Goal: Task Accomplishment & Management: Manage account settings

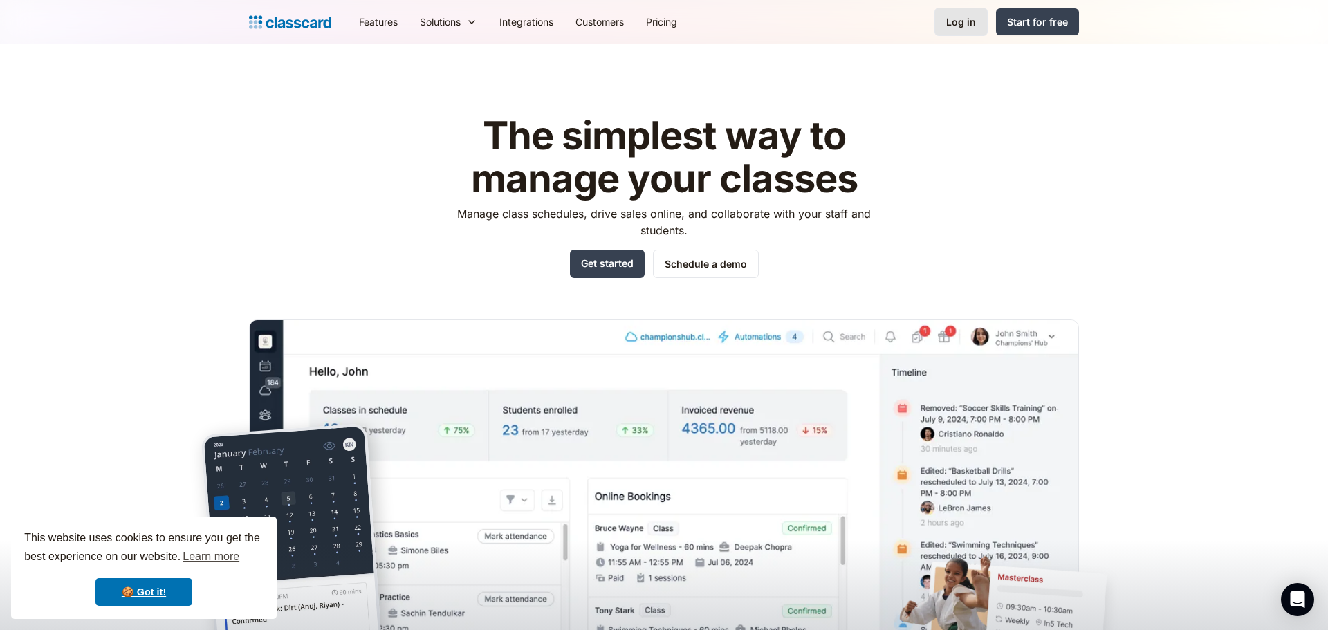
click at [952, 26] on div "Log in" at bounding box center [961, 22] width 30 height 15
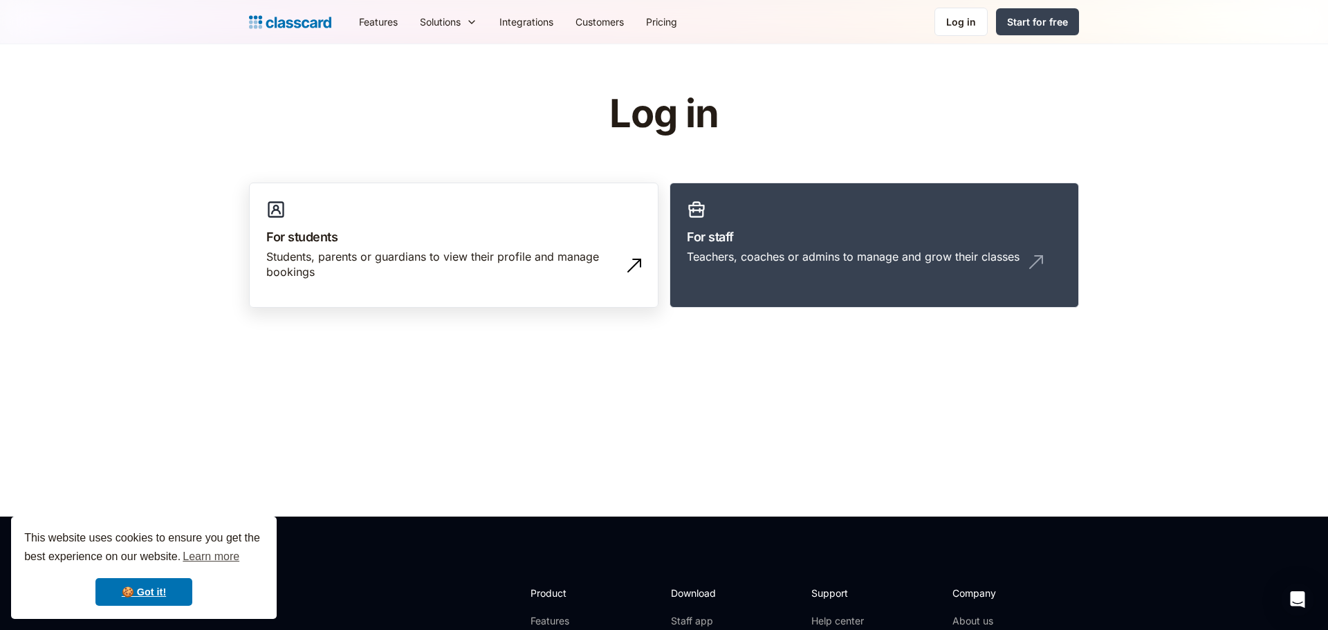
click at [503, 269] on div "Students, parents or guardians to view their profile and manage bookings" at bounding box center [439, 264] width 347 height 31
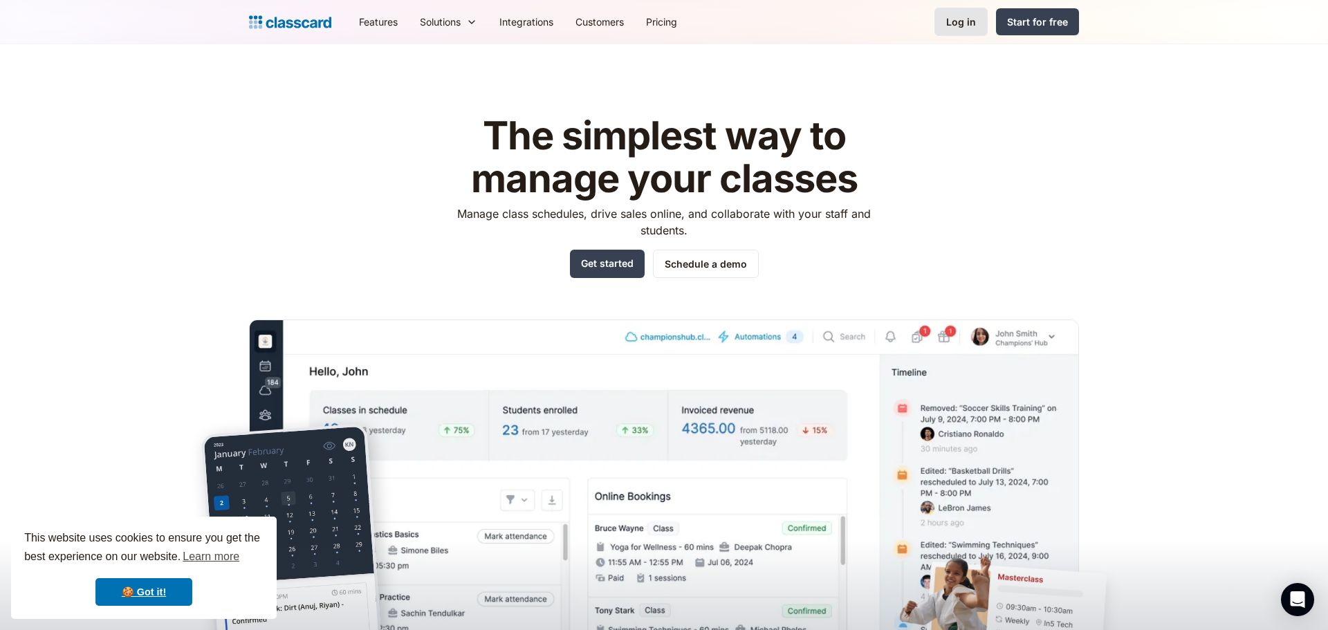
click at [972, 17] on div "Log in" at bounding box center [961, 22] width 30 height 15
